Goal: Task Accomplishment & Management: Manage account settings

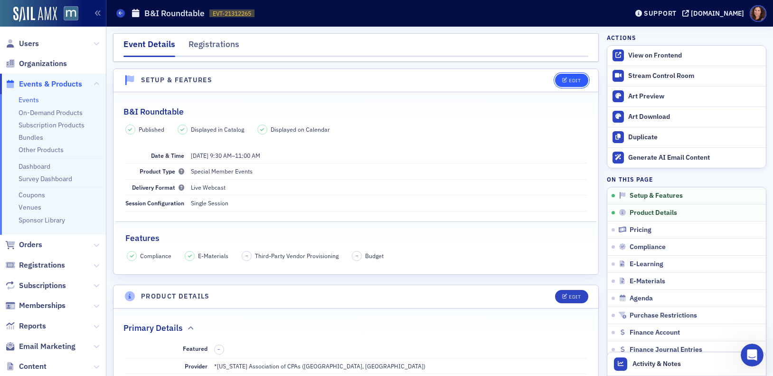
click at [566, 76] on button "Edit" at bounding box center [571, 80] width 33 height 13
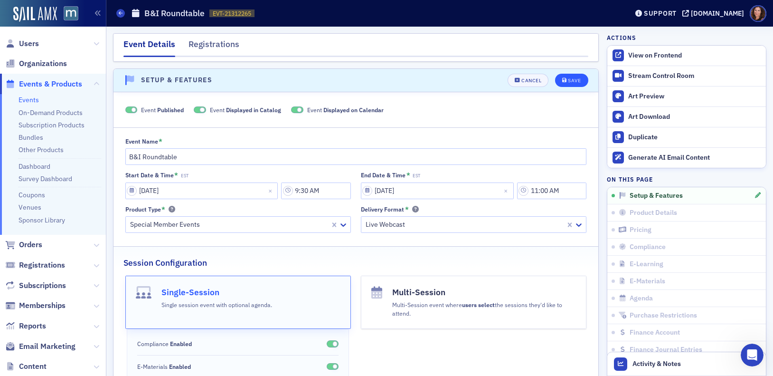
scroll to position [13, 0]
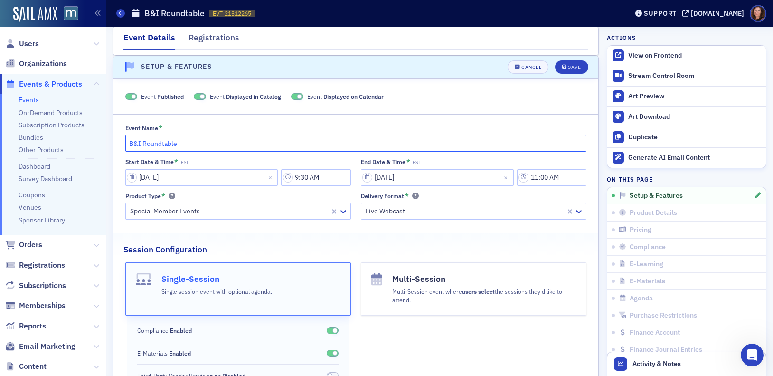
click at [182, 140] on input "B&I Roundtable" at bounding box center [356, 143] width 462 height 17
paste input "Trust Meets Technology: Human-Centered GenAI for Finance Business Partners"
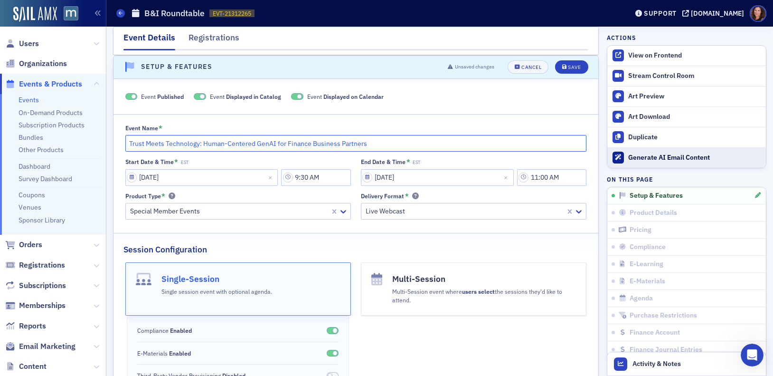
type input "Trust Meets Technology: Human-Centered GenAI for Finance Business Partners"
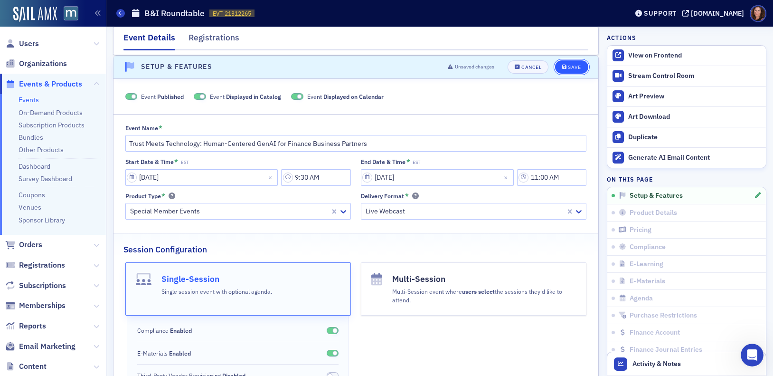
click at [568, 66] on div "Save" at bounding box center [574, 67] width 13 height 5
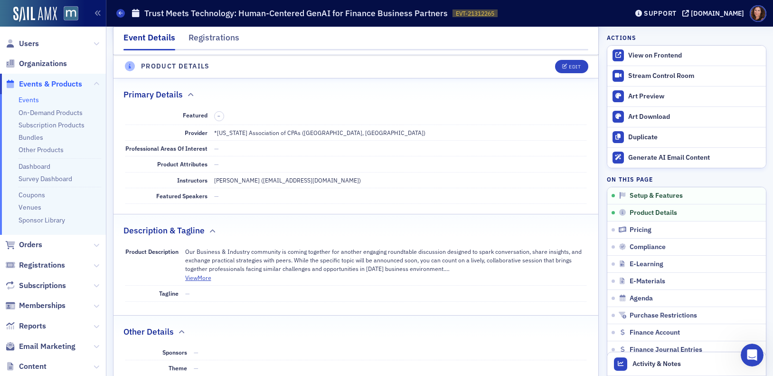
scroll to position [235, 0]
click at [562, 66] on icon "button" at bounding box center [565, 66] width 6 height 5
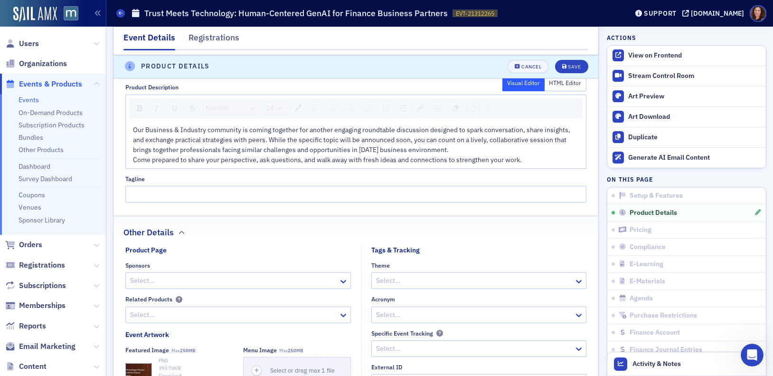
scroll to position [531, 0]
click at [368, 142] on span "Our Business & Industry community is coming together for another engaging round…" at bounding box center [352, 140] width 439 height 28
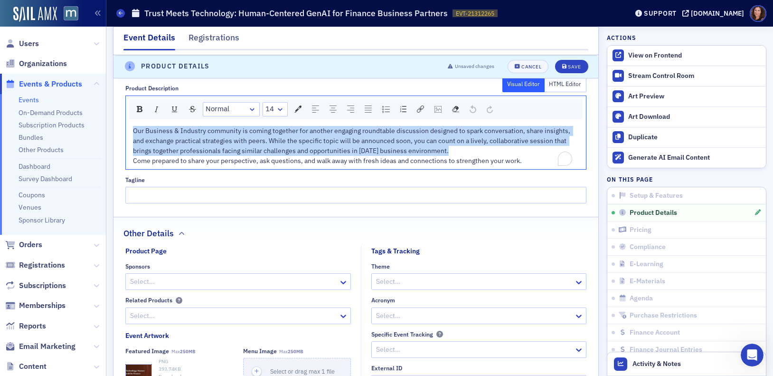
click at [368, 142] on span "Our Business & Industry community is coming together for another engaging round…" at bounding box center [352, 140] width 439 height 28
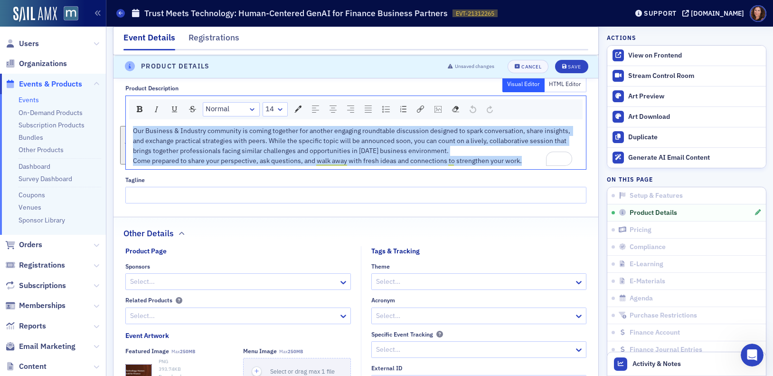
drag, startPoint x: 133, startPoint y: 131, endPoint x: 556, endPoint y: 167, distance: 424.1
click at [556, 167] on div "Our Business & Industry community is coming together for another engaging round…" at bounding box center [356, 146] width 461 height 47
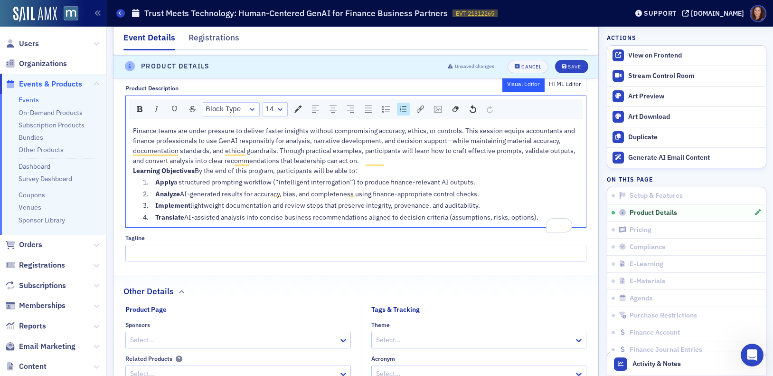
click at [398, 161] on div "Finance teams are under pressure to deliver faster insights without compromisin…" at bounding box center [356, 146] width 447 height 40
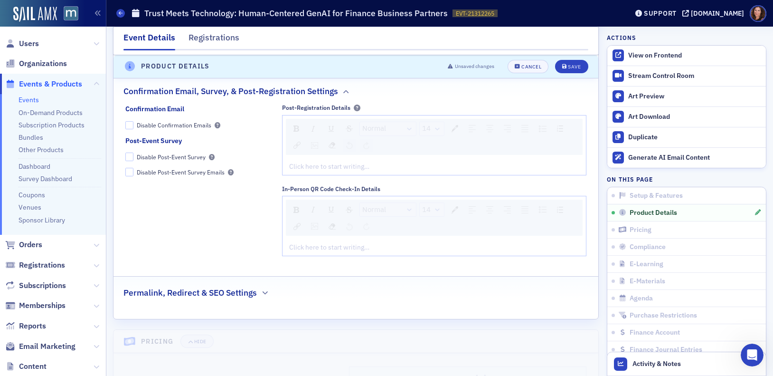
scroll to position [1021, 0]
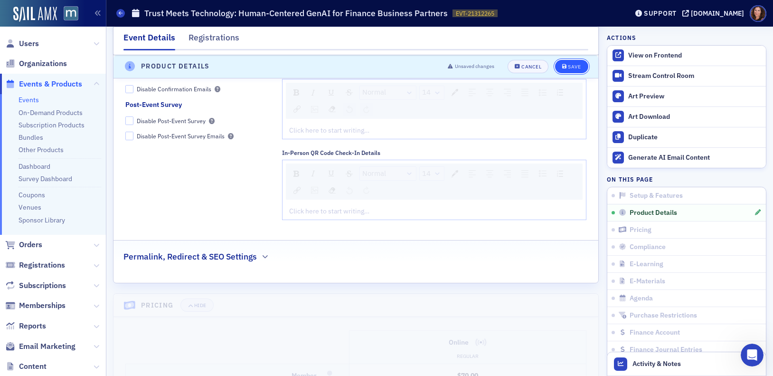
click at [576, 69] on button "Save" at bounding box center [571, 66] width 33 height 13
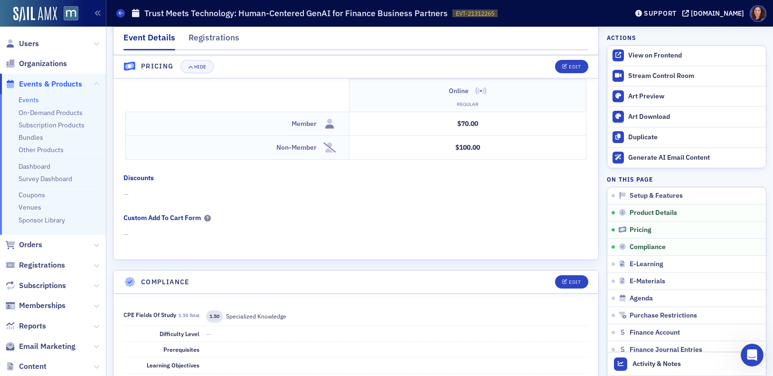
scroll to position [826, 0]
click at [569, 66] on div "Edit" at bounding box center [575, 66] width 12 height 5
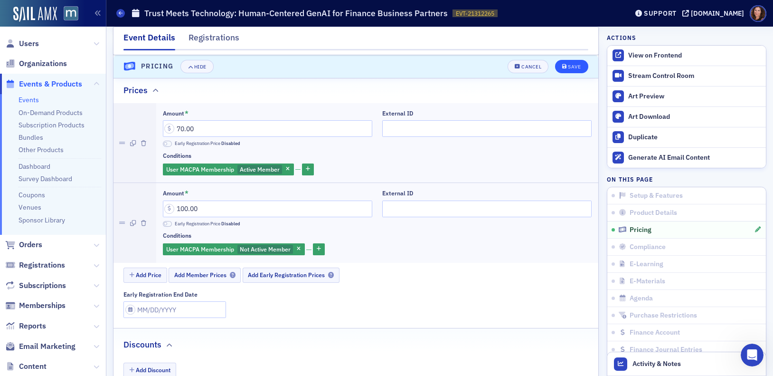
scroll to position [812, 0]
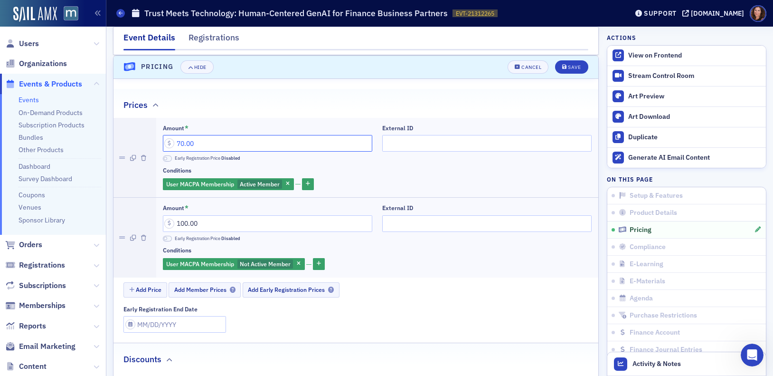
click at [181, 142] on input "70.00" at bounding box center [267, 143] width 209 height 17
type input "55.00"
click at [182, 226] on input "100.00" at bounding box center [267, 223] width 209 height 17
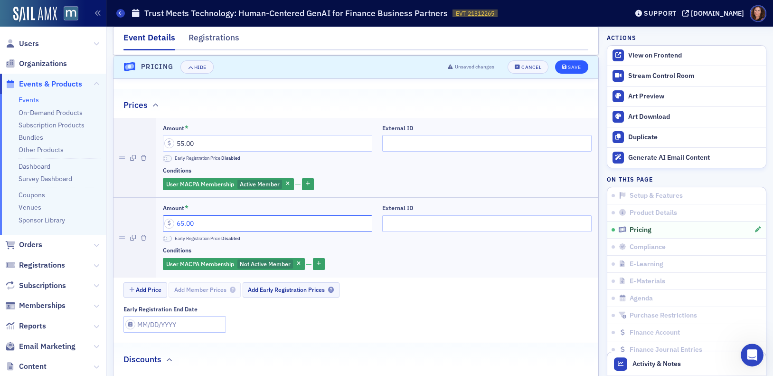
type input "65.00"
click at [568, 65] on div "Save" at bounding box center [574, 67] width 13 height 5
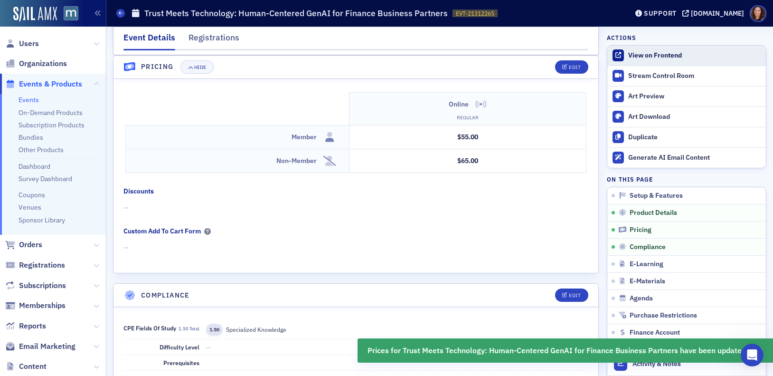
click at [645, 60] on link "View on Frontend" at bounding box center [686, 56] width 159 height 20
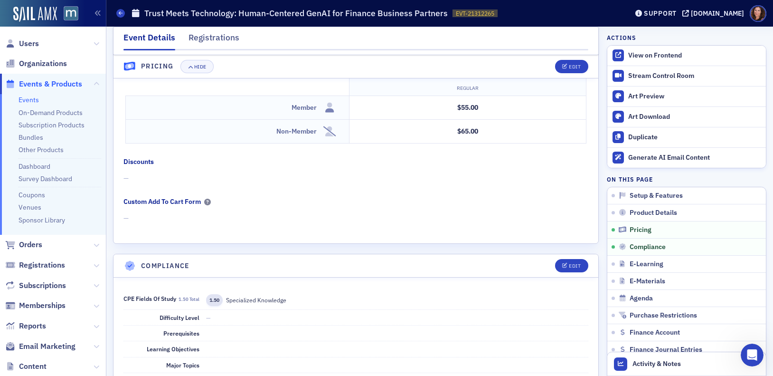
scroll to position [850, 0]
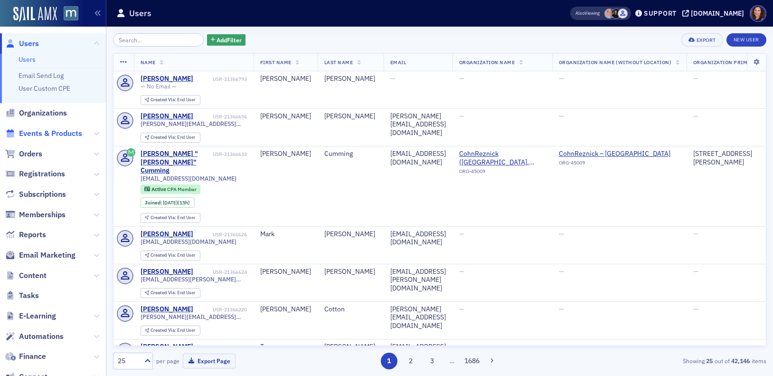
click at [64, 132] on span "Events & Products" at bounding box center [50, 133] width 63 height 10
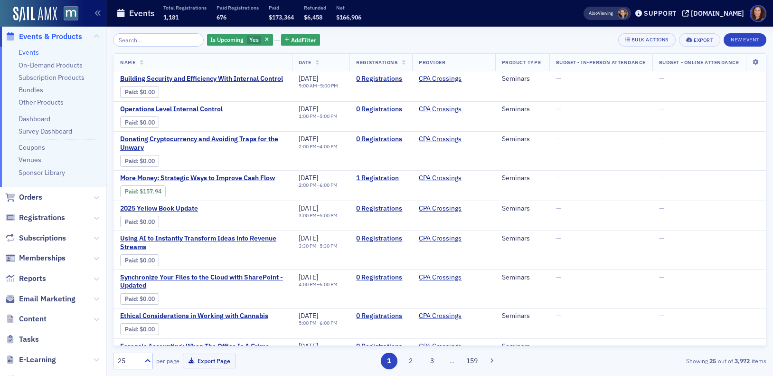
scroll to position [183, 0]
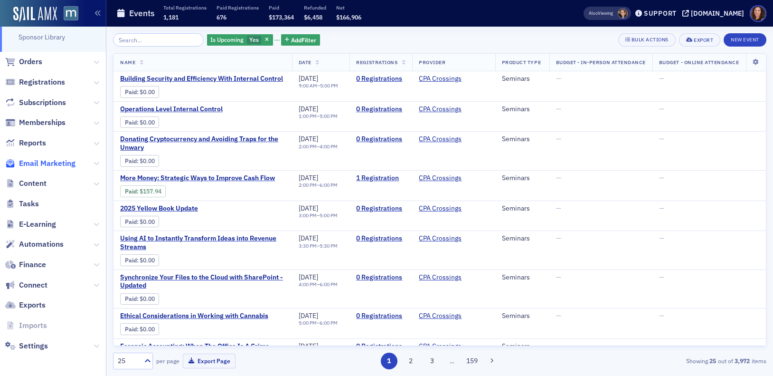
click at [40, 166] on span "Email Marketing" at bounding box center [47, 163] width 57 height 10
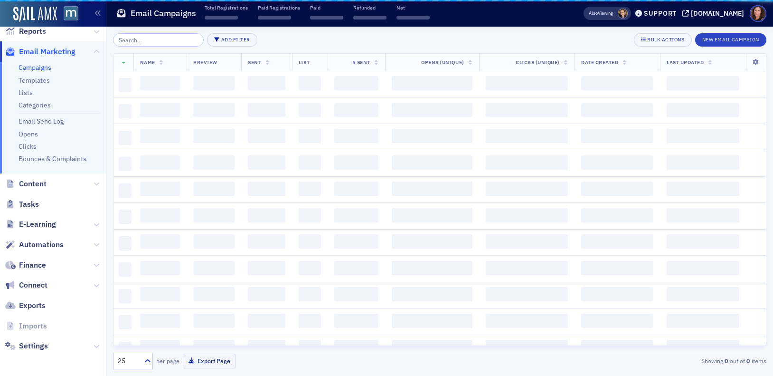
scroll to position [154, 0]
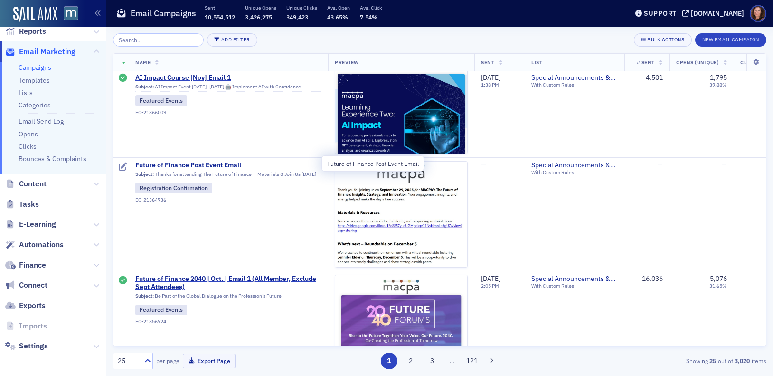
scroll to position [826, 0]
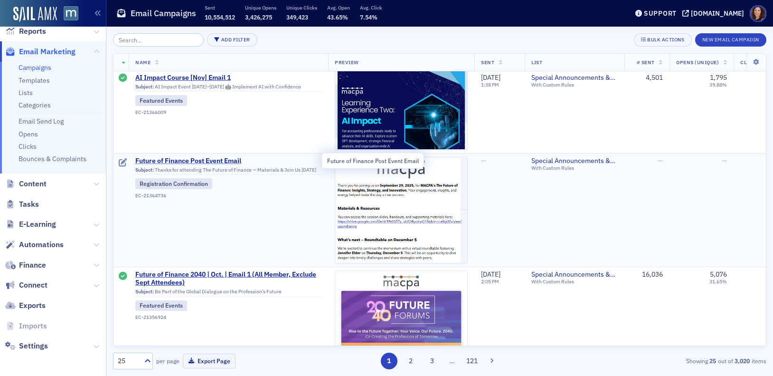
click at [221, 160] on span "Future of Finance Post Event Email" at bounding box center [228, 161] width 186 height 9
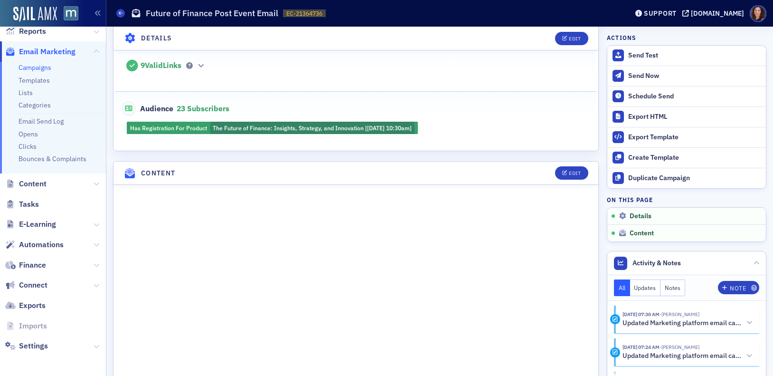
scroll to position [429, 0]
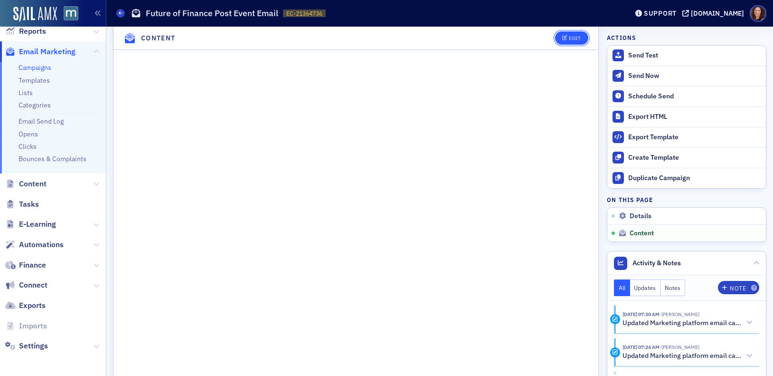
click at [562, 39] on span "Edit" at bounding box center [571, 38] width 19 height 5
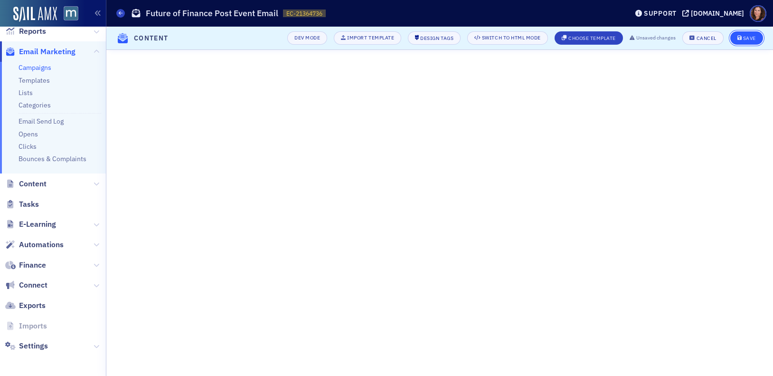
click at [749, 41] on div "Save" at bounding box center [749, 38] width 13 height 5
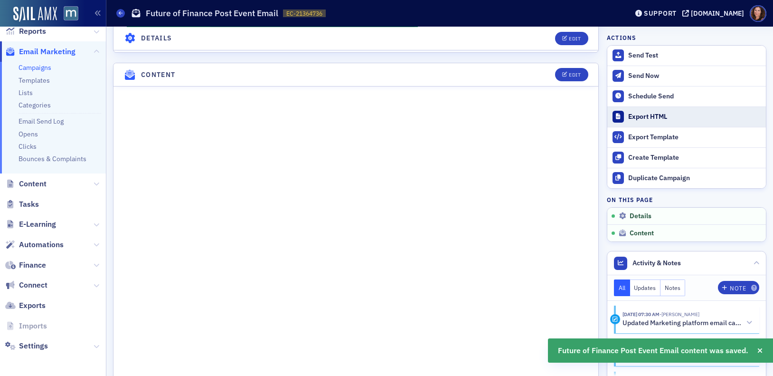
scroll to position [417, 0]
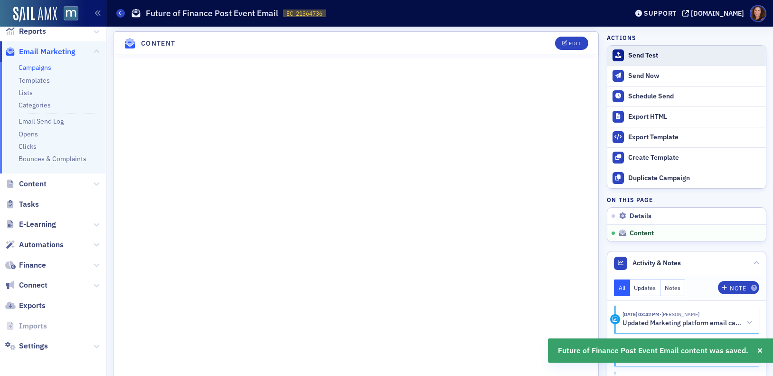
click at [666, 60] on button "Send Test" at bounding box center [686, 56] width 159 height 20
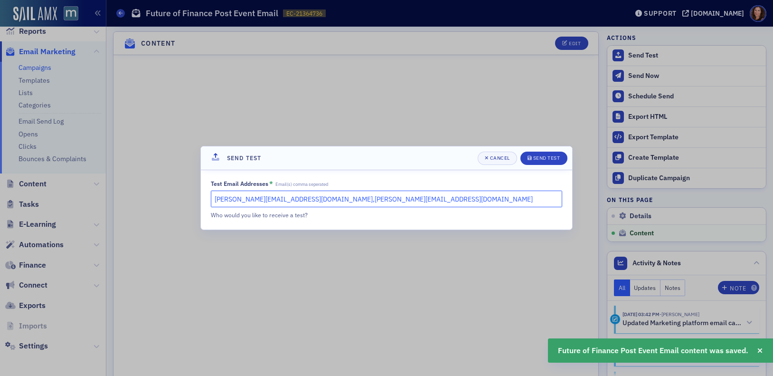
drag, startPoint x: 337, startPoint y: 199, endPoint x: 274, endPoint y: 200, distance: 62.2
click at [274, 200] on input "natalie@macpa.org,kelly@macpa.org" at bounding box center [386, 198] width 351 height 17
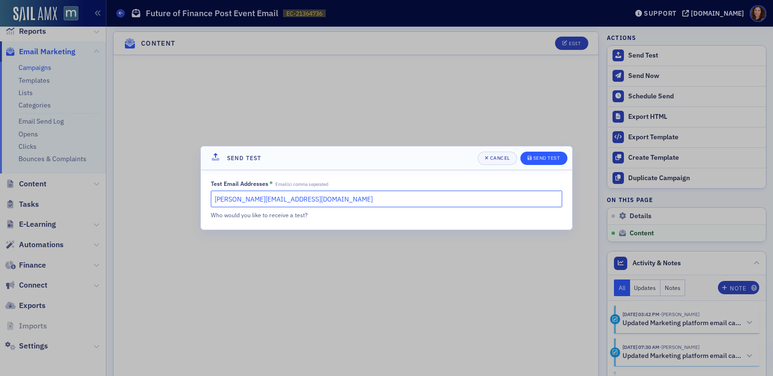
type input "natalie@macpa.org"
click at [547, 157] on div "Send Test" at bounding box center [546, 157] width 27 height 5
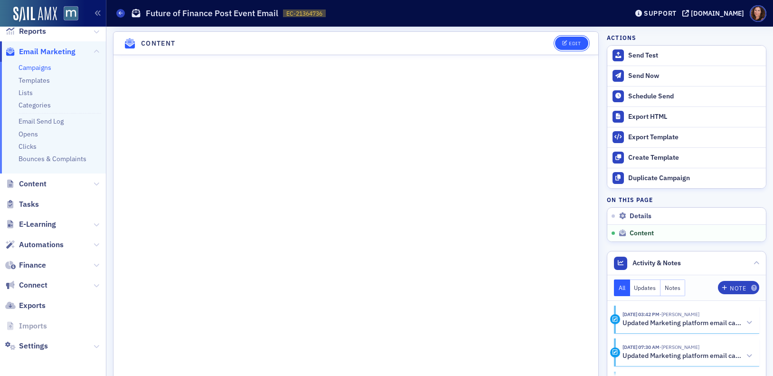
click at [566, 49] on button "Edit" at bounding box center [571, 43] width 33 height 13
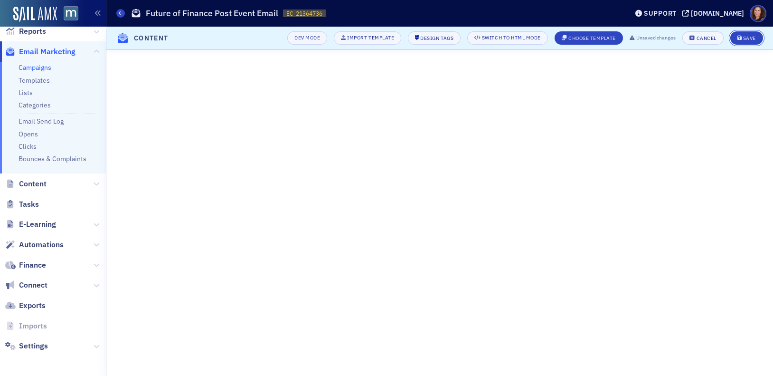
drag, startPoint x: 749, startPoint y: 36, endPoint x: 744, endPoint y: 46, distance: 11.5
click at [749, 36] on div "Save" at bounding box center [749, 38] width 13 height 5
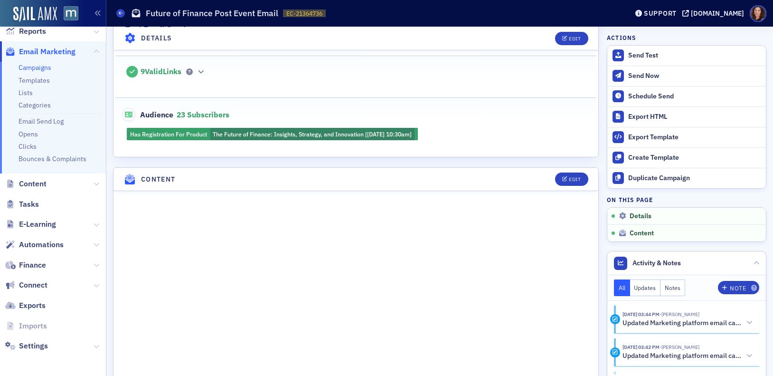
scroll to position [275, 0]
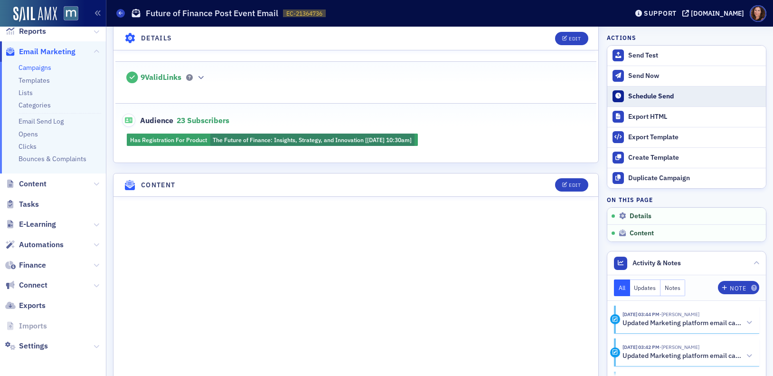
click at [646, 98] on div "Schedule Send" at bounding box center [694, 96] width 133 height 9
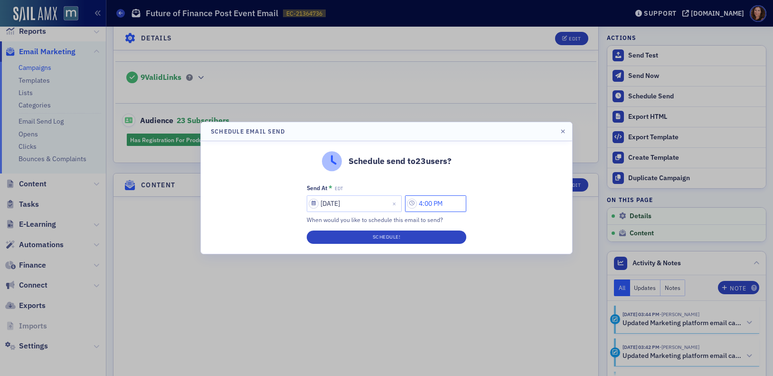
click at [438, 198] on input "4:00 PM" at bounding box center [435, 203] width 61 height 17
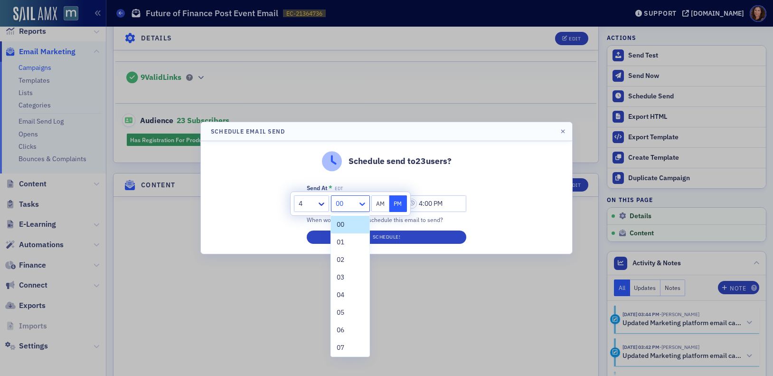
click at [363, 204] on icon at bounding box center [362, 203] width 6 height 3
click at [350, 229] on div "15" at bounding box center [350, 231] width 27 height 10
type input "4:15 PM"
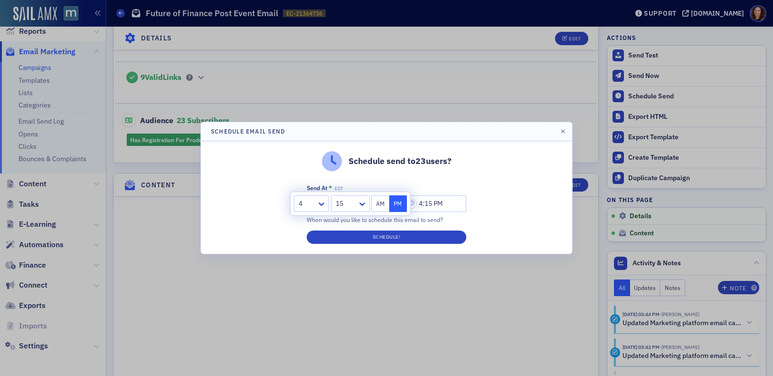
click at [545, 186] on div "Schedule send to 23 users? Send At * EDT 10/10/2025 4:15 PM When would you like…" at bounding box center [386, 197] width 371 height 113
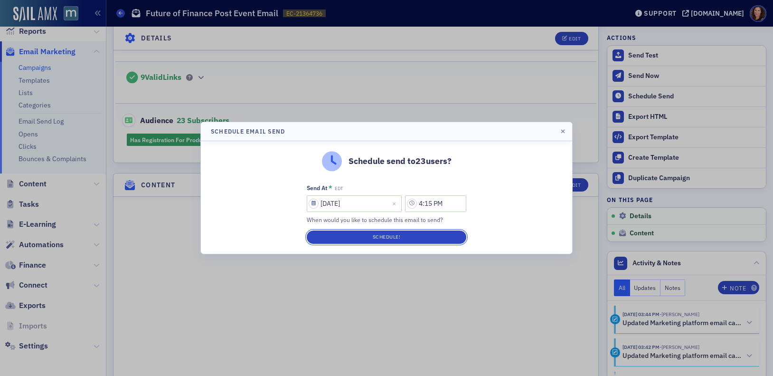
click at [406, 237] on button "Schedule!" at bounding box center [387, 236] width 160 height 13
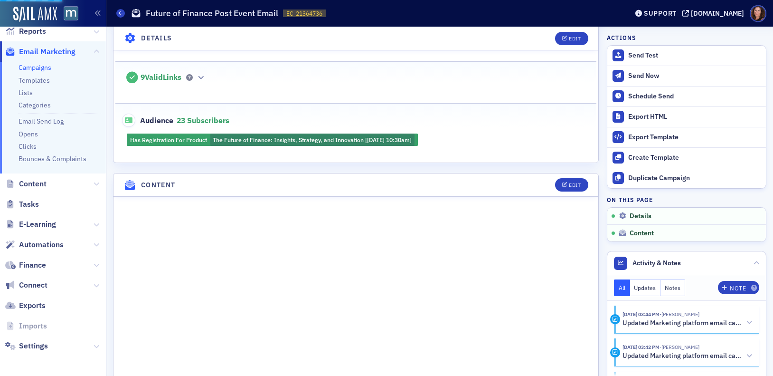
scroll to position [291, 0]
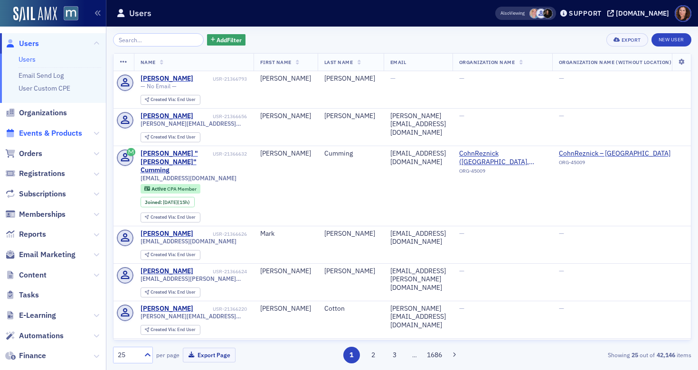
click at [60, 134] on span "Events & Products" at bounding box center [50, 133] width 63 height 10
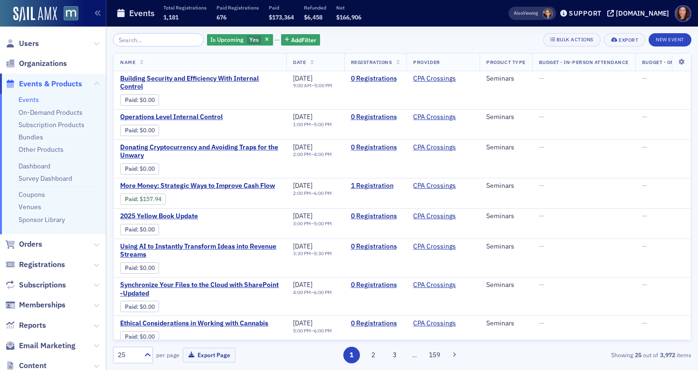
click at [142, 39] on input "search" at bounding box center [158, 39] width 91 height 13
type input "j"
paste input "Trust Meets Technology: Human-Centered GenAI for Finance Business Partners"
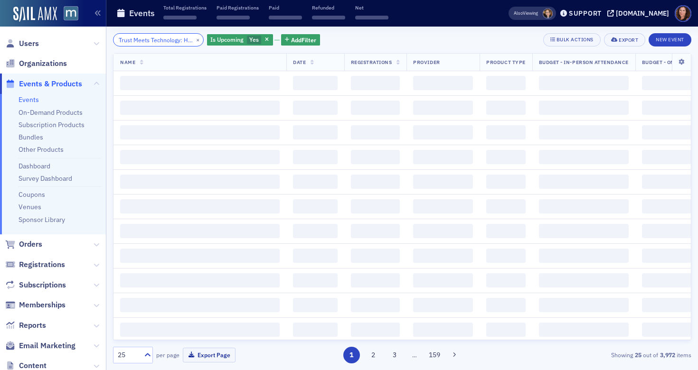
scroll to position [0, 144]
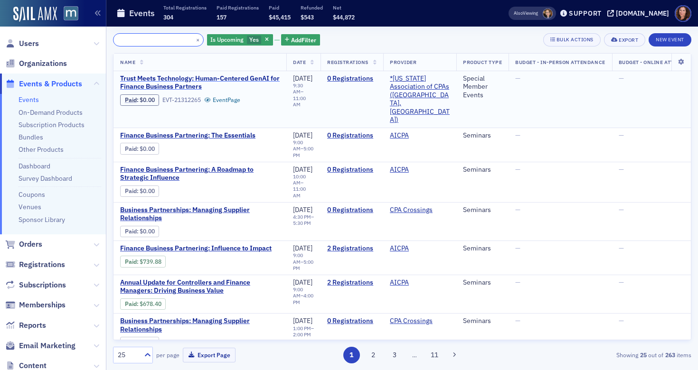
type input "Trust Meets Technology: Human-Centered GenAI for Finance Business Partners"
click at [196, 80] on span "Trust Meets Technology: Human-Centered GenAI for Finance Business Partners" at bounding box center [200, 83] width 160 height 17
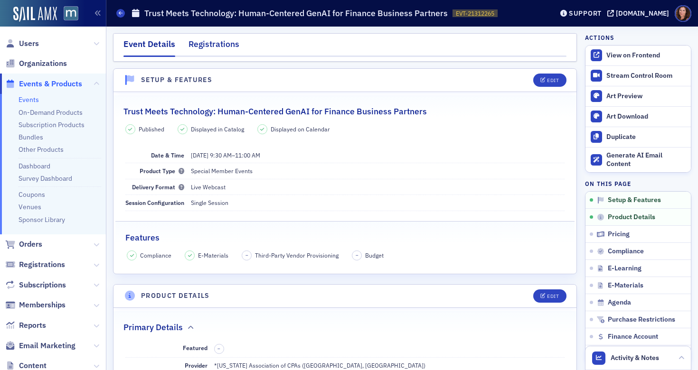
click at [214, 48] on div "Registrations" at bounding box center [214, 47] width 51 height 18
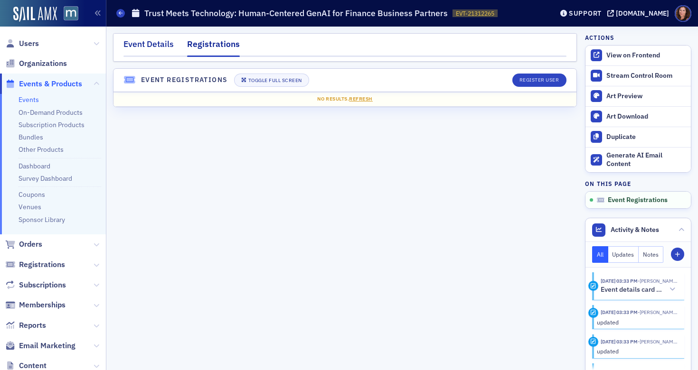
click at [153, 47] on div "Event Details" at bounding box center [148, 47] width 50 height 18
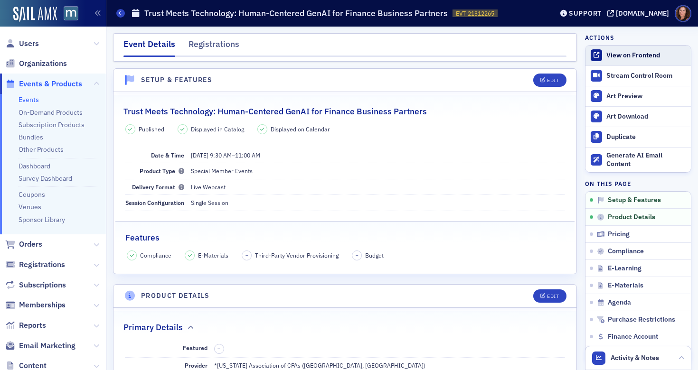
click at [629, 57] on div "View on Frontend" at bounding box center [646, 55] width 80 height 9
